Goal: Task Accomplishment & Management: Complete application form

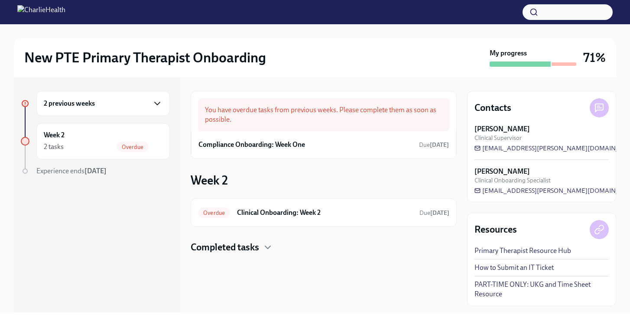
click at [158, 104] on icon "button" at bounding box center [157, 103] width 5 height 3
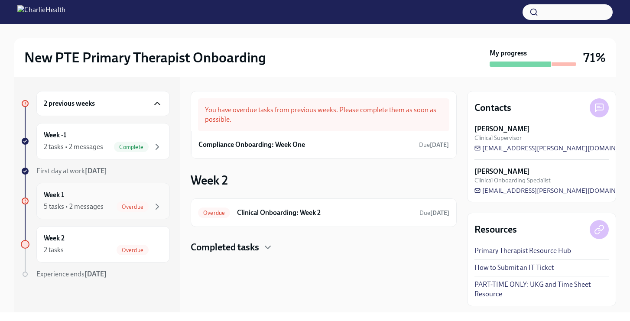
click at [134, 207] on span "Overdue" at bounding box center [133, 207] width 32 height 7
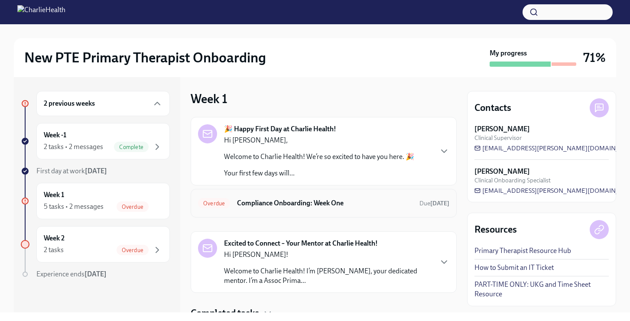
click at [314, 207] on h6 "Compliance Onboarding: Week One" at bounding box center [325, 204] width 176 height 10
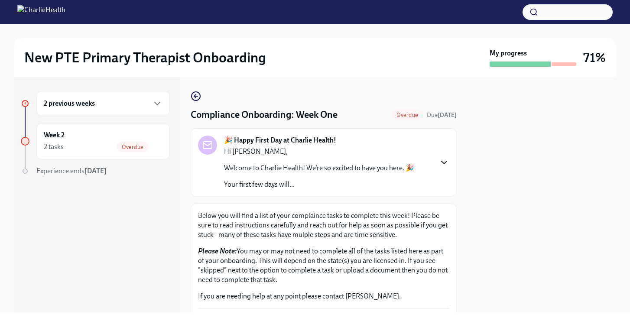
click at [443, 164] on icon "button" at bounding box center [444, 162] width 10 height 10
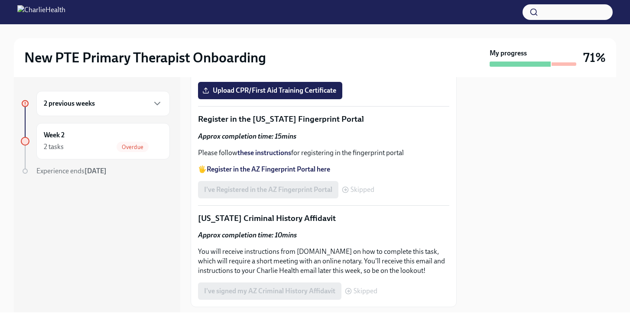
scroll to position [1092, 0]
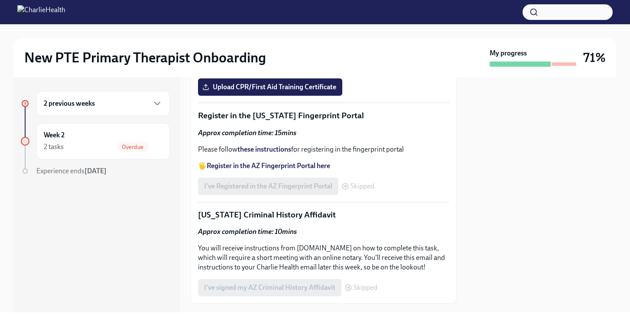
click at [0, 0] on input "Upload the [US_STATE] Telehealth Certificate" at bounding box center [0, 0] width 0 height 0
click at [498, 234] on div at bounding box center [541, 194] width 149 height 235
click at [522, 180] on div at bounding box center [541, 194] width 149 height 235
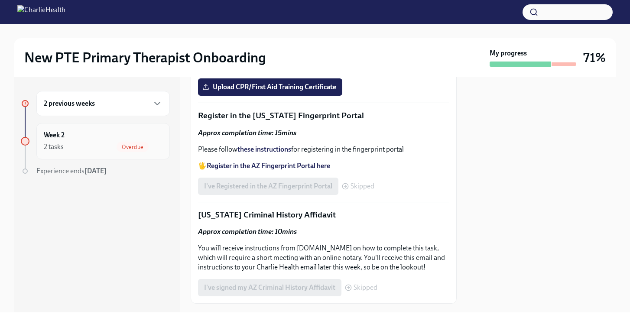
click at [94, 149] on div "2 tasks Overdue" at bounding box center [103, 147] width 119 height 10
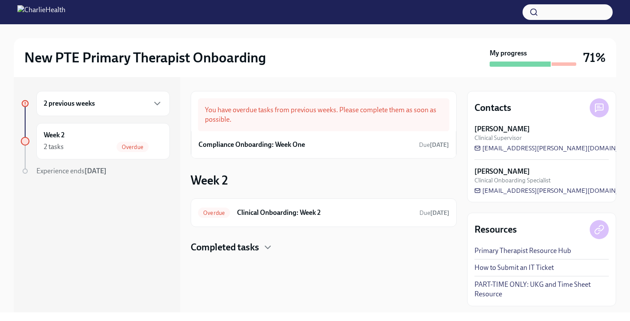
click at [348, 120] on div "You have overdue tasks from previous weeks. Please complete them as soon as pos…" at bounding box center [323, 114] width 251 height 33
click at [324, 134] on div "Compliance Onboarding: Week One Due [DATE]" at bounding box center [323, 144] width 265 height 27
click at [409, 116] on div "You have overdue tasks from previous weeks. Please complete them as soon as pos…" at bounding box center [323, 114] width 251 height 33
click at [254, 147] on h6 "Compliance Onboarding: Week One" at bounding box center [252, 145] width 107 height 10
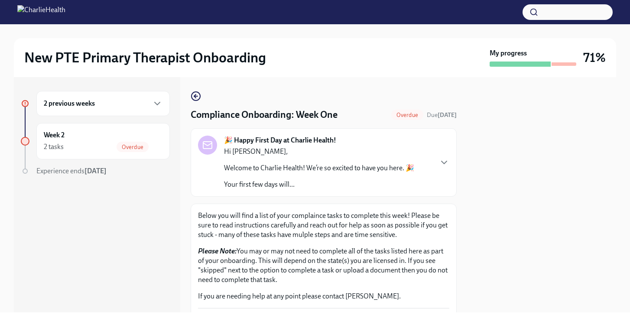
click at [371, 143] on div "🎉 Happy First Day at Charlie Health! Hi [PERSON_NAME], Welcome to Charlie Healt…" at bounding box center [319, 163] width 190 height 54
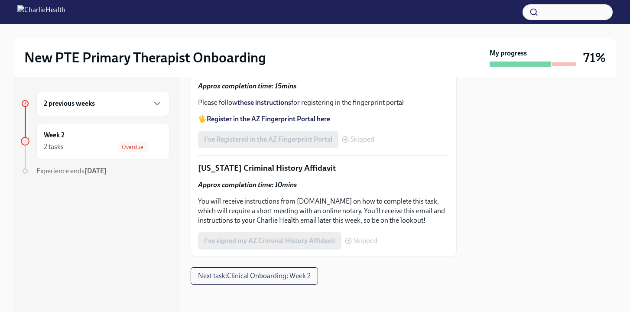
scroll to position [1391, 0]
click at [96, 143] on div "2 tasks Overdue" at bounding box center [103, 147] width 119 height 10
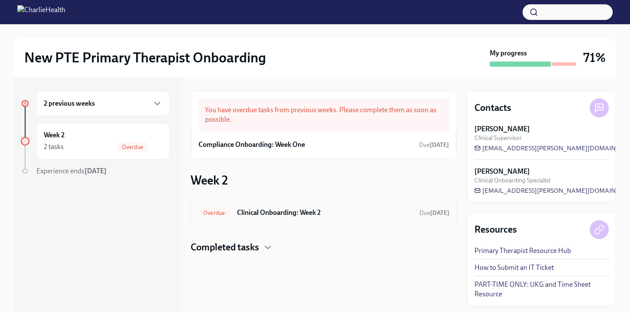
click at [342, 210] on h6 "Clinical Onboarding: Week 2" at bounding box center [325, 213] width 176 height 10
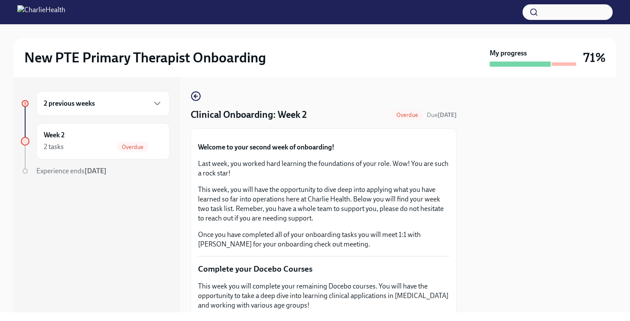
click at [342, 178] on p "Last week, you worked hard learning the foundations of your role. Wow! You are …" at bounding box center [323, 168] width 251 height 19
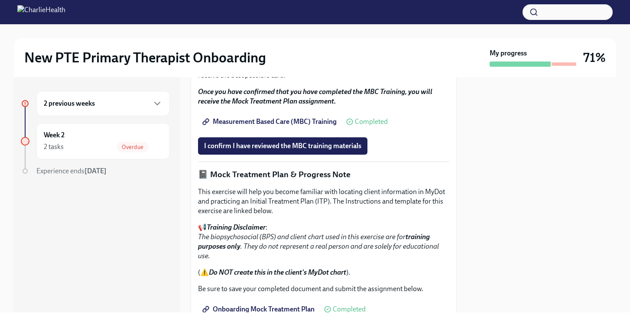
scroll to position [538, 0]
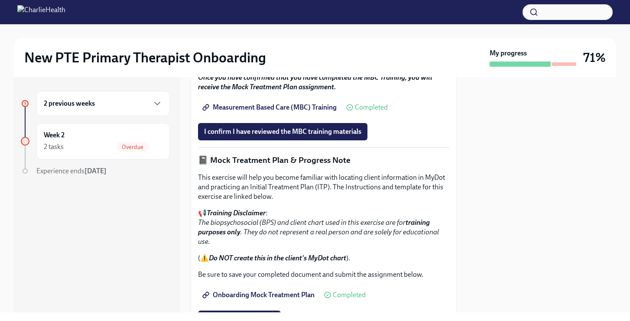
click at [289, 112] on span "Measurement Based Care (MBC) Training" at bounding box center [270, 107] width 133 height 9
